Goal: Check status: Check status

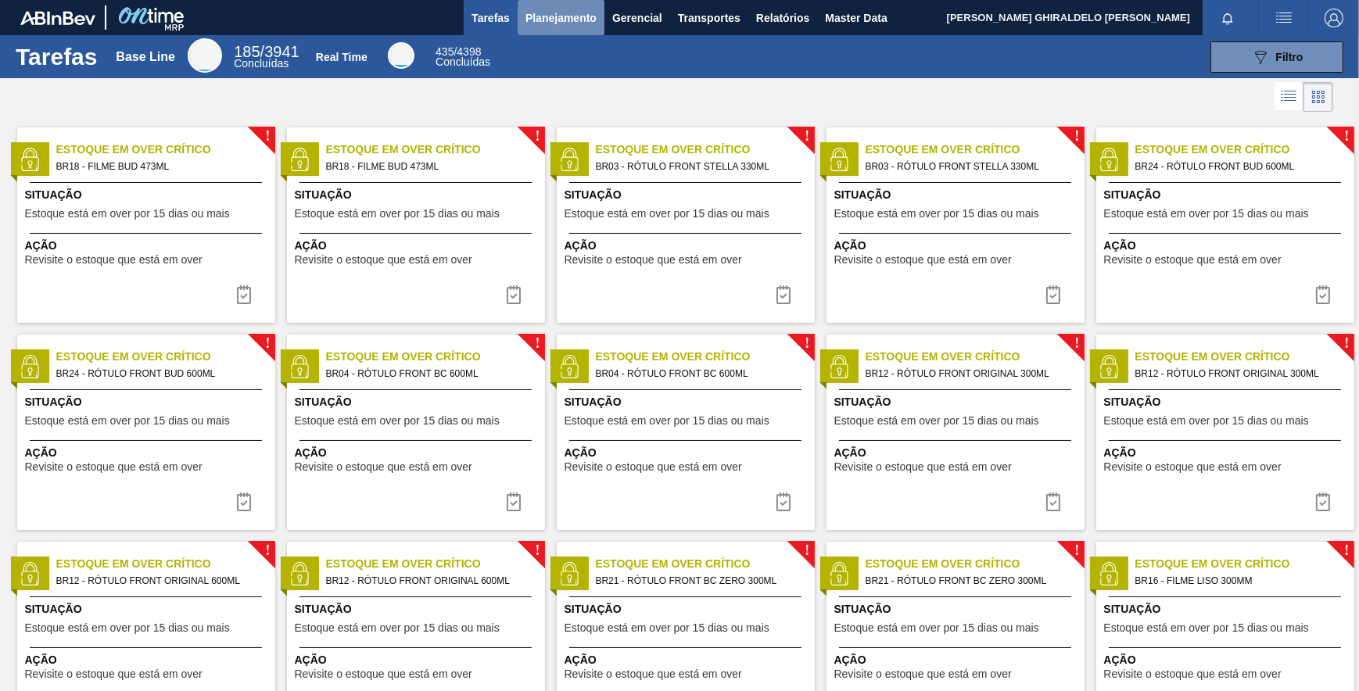
click at [582, 16] on span "Planejamento" at bounding box center [560, 18] width 71 height 19
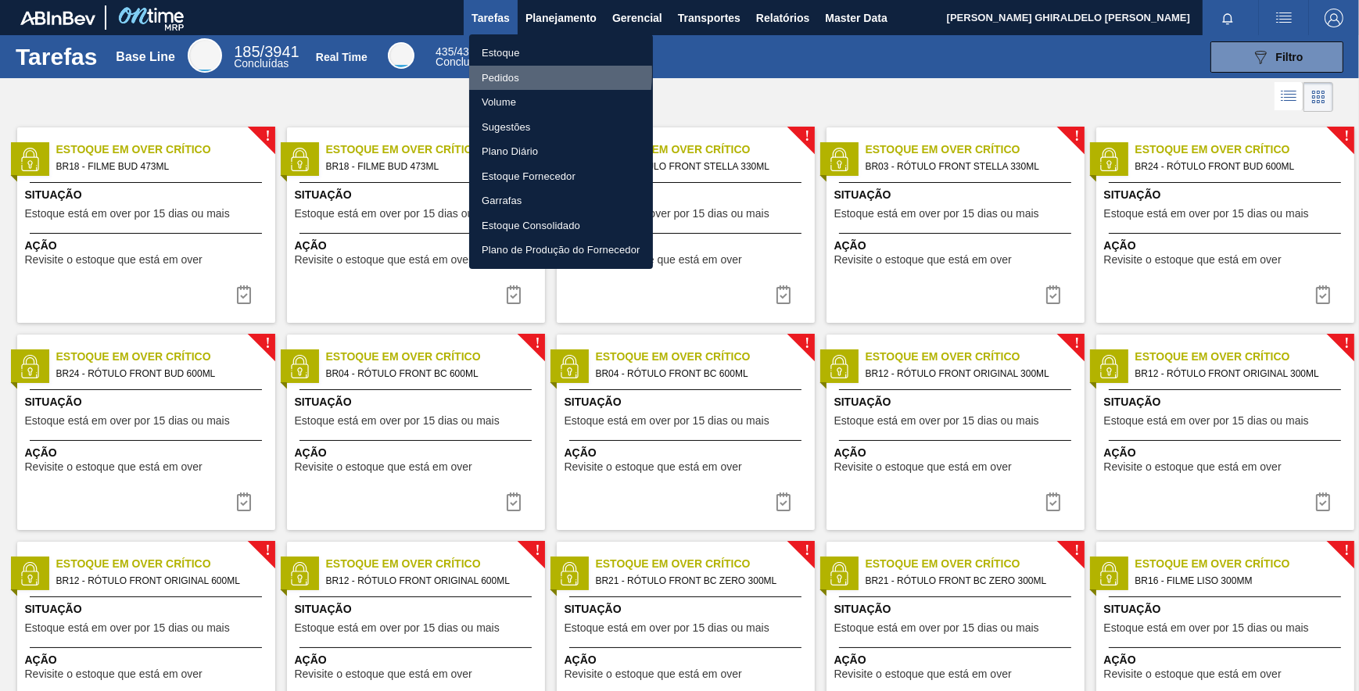
click at [507, 73] on li "Pedidos" at bounding box center [561, 78] width 184 height 25
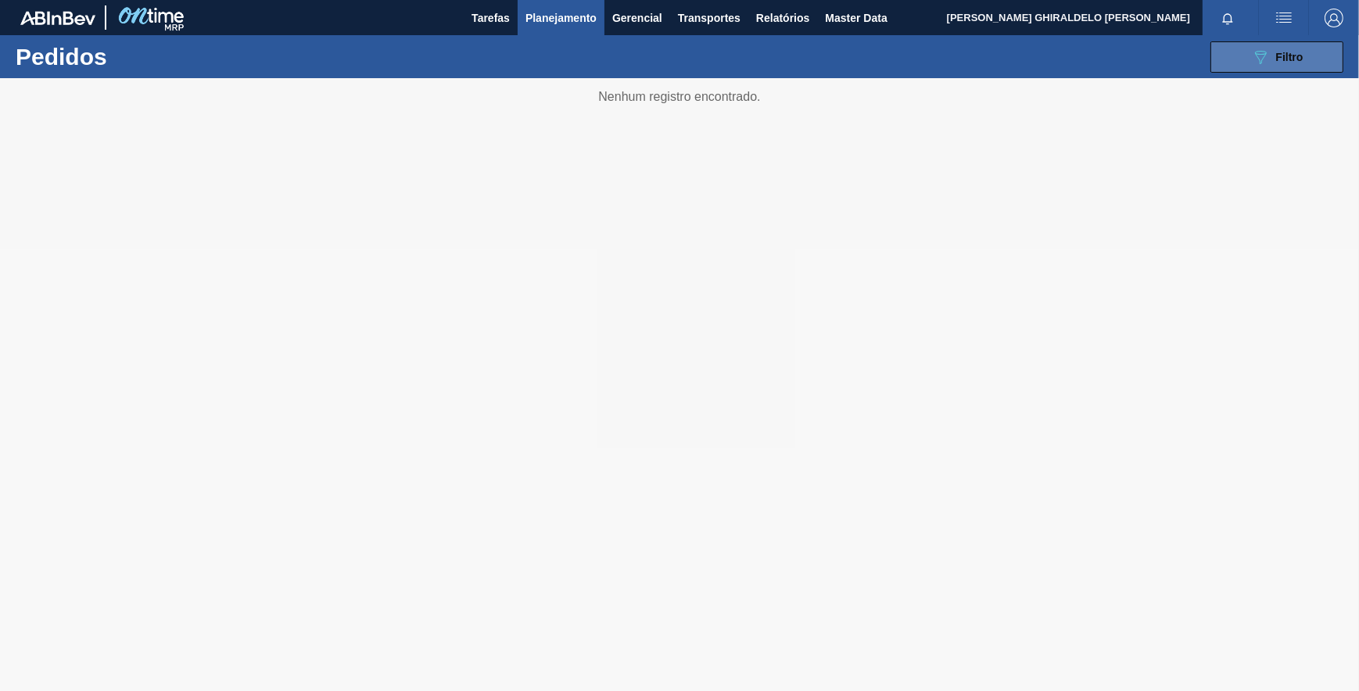
click at [1257, 66] on button "089F7B8B-B2A5-4AFE-B5C0-19BA573D28AC Filtro" at bounding box center [1276, 56] width 133 height 31
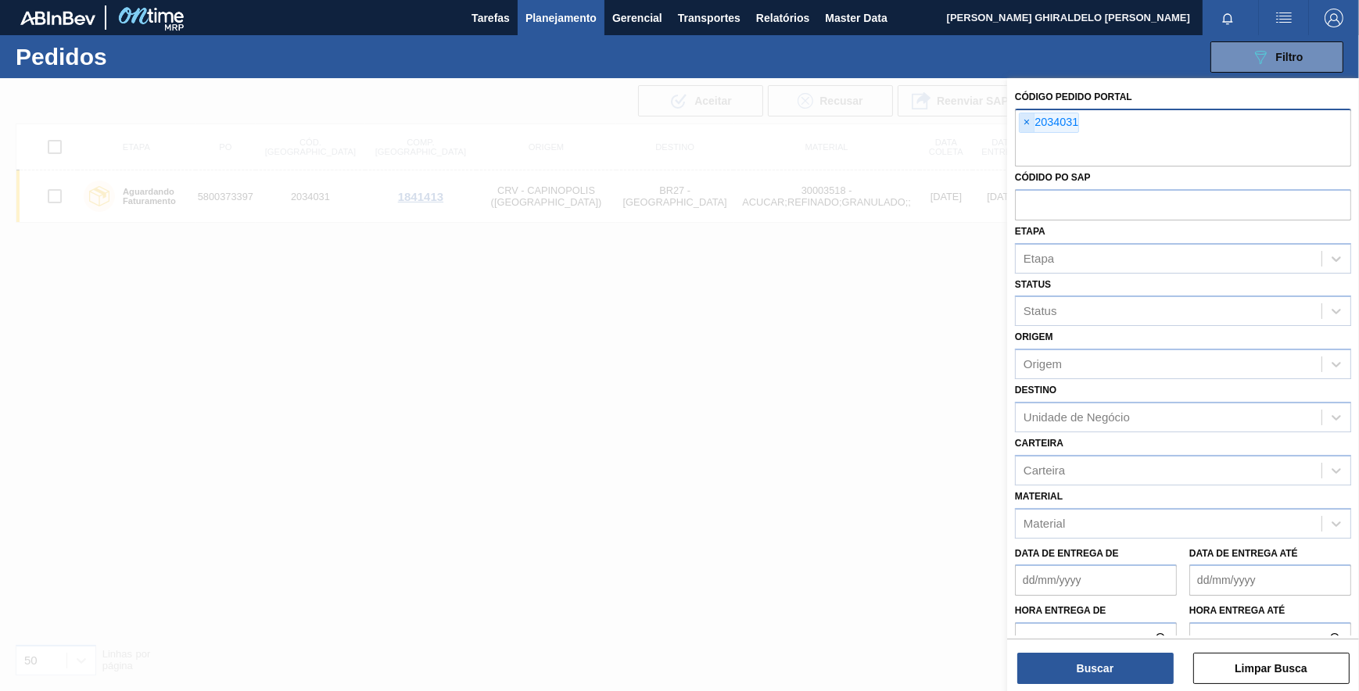
click at [1028, 120] on span "×" at bounding box center [1027, 122] width 15 height 19
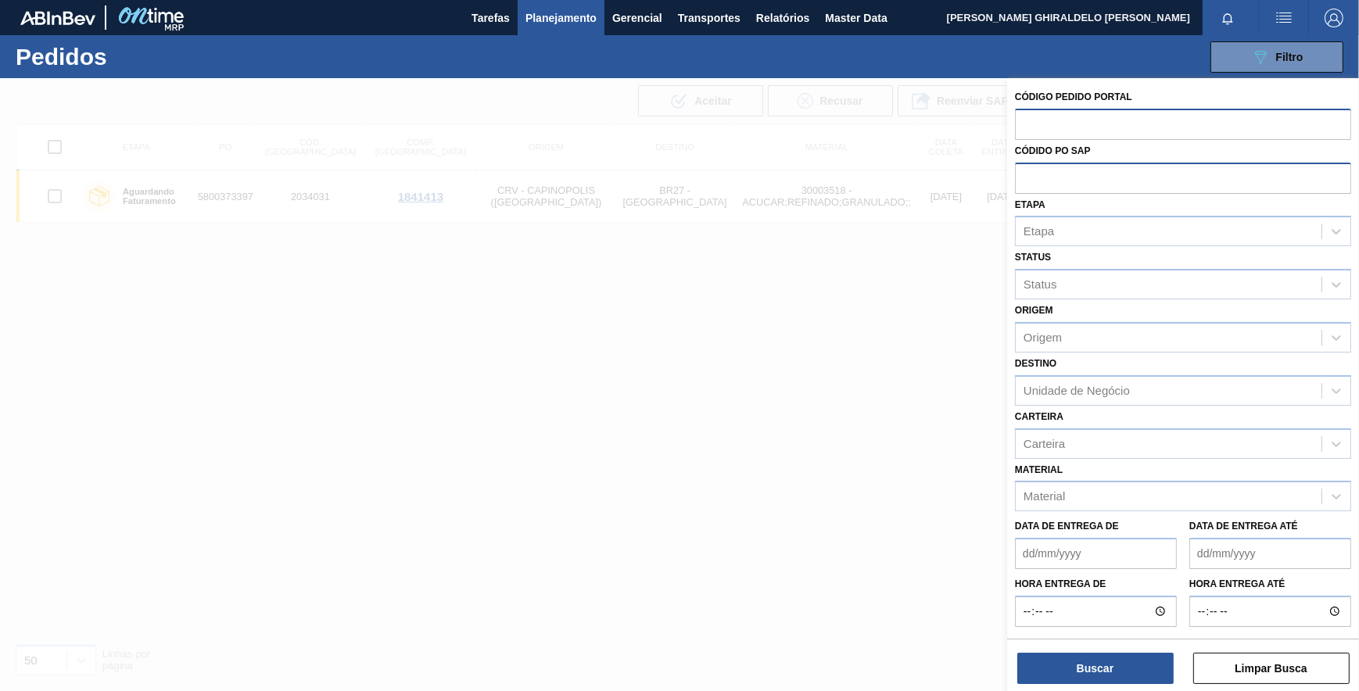
click at [1043, 171] on input "text" at bounding box center [1183, 178] width 336 height 30
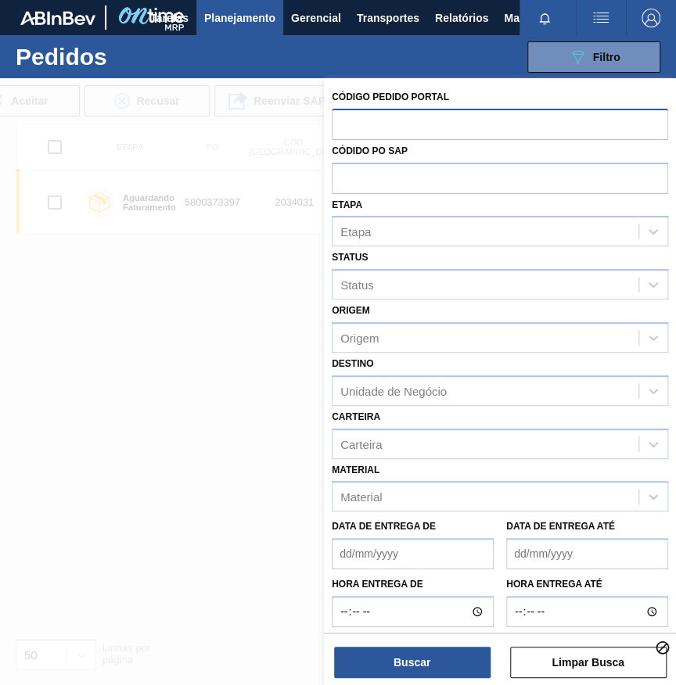
click at [408, 126] on input "text" at bounding box center [500, 124] width 336 height 30
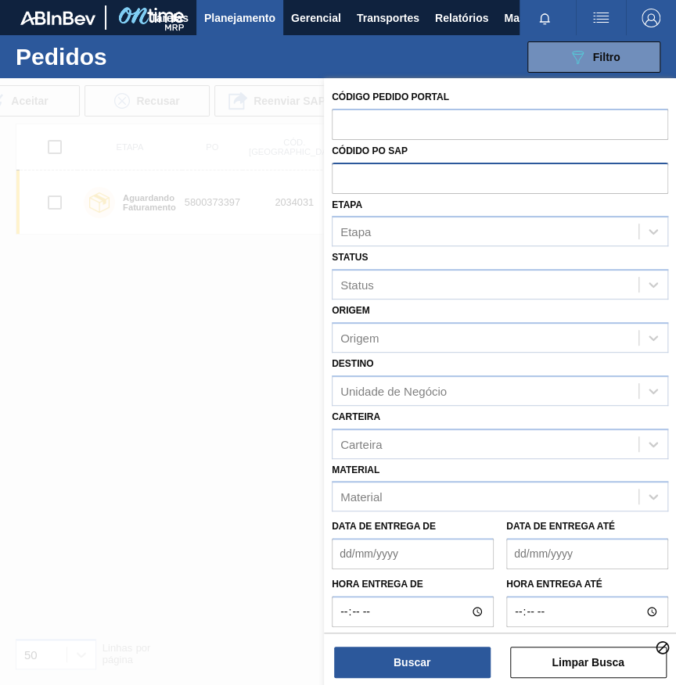
click at [393, 170] on input "text" at bounding box center [500, 178] width 336 height 30
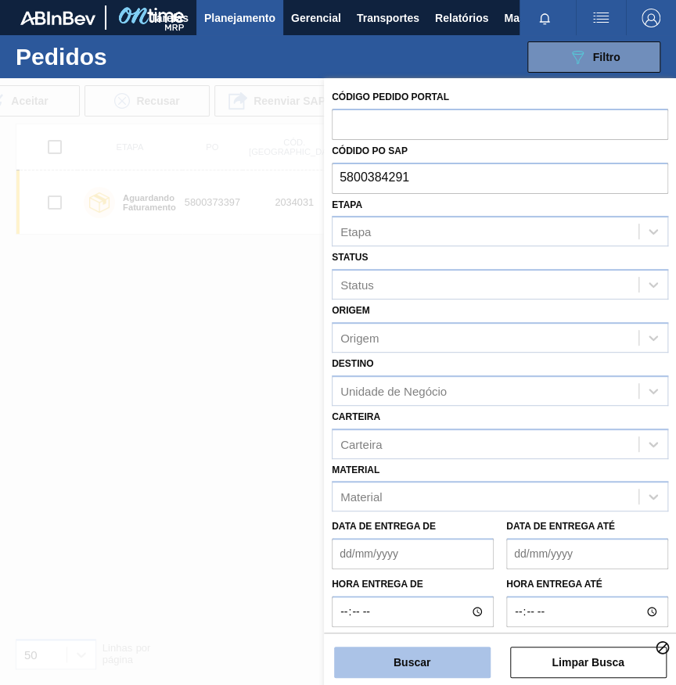
type input "5800384291"
click at [410, 656] on button "Buscar" at bounding box center [412, 662] width 156 height 31
